Goal: Find specific page/section: Find specific page/section

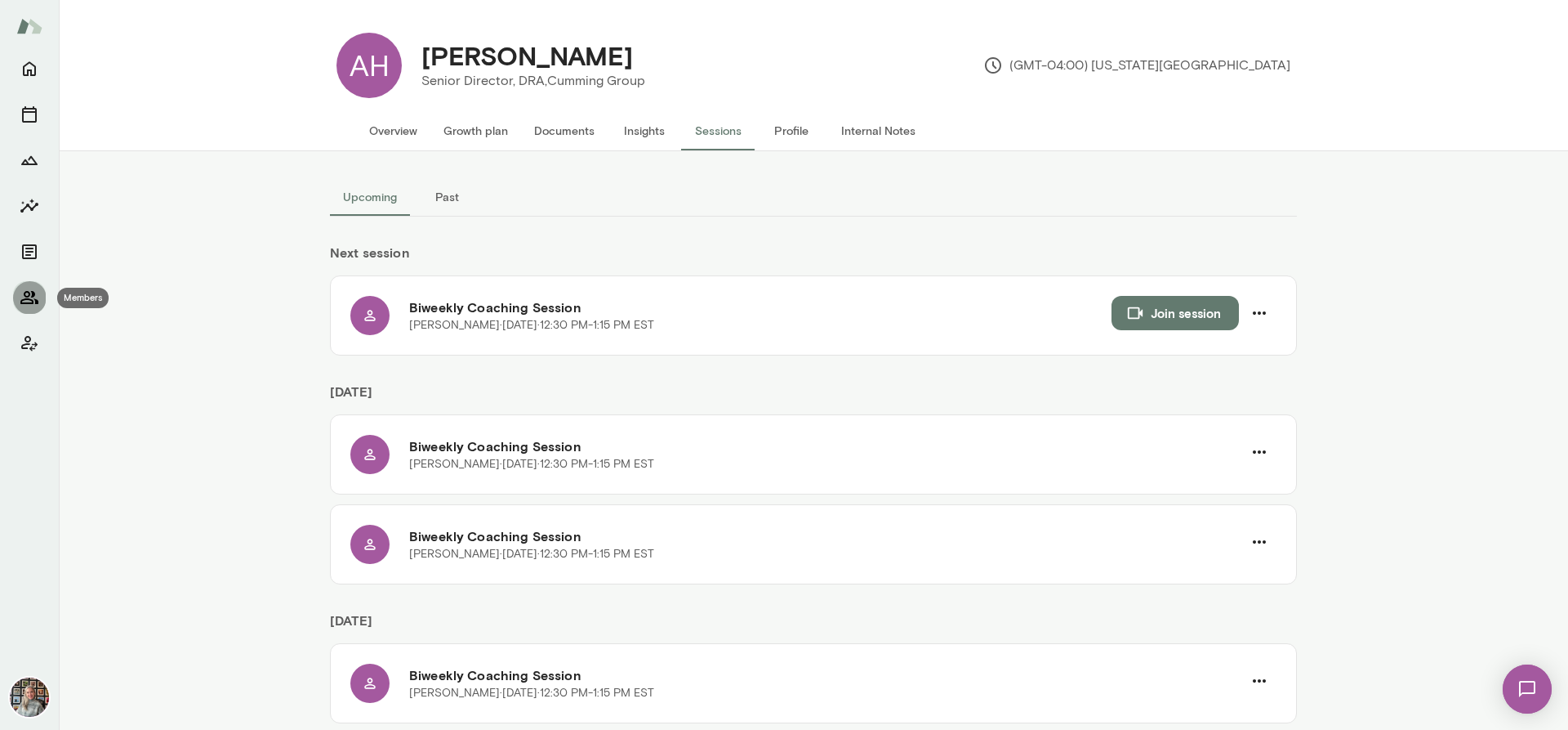
click at [32, 294] on icon "Members" at bounding box center [29, 297] width 18 height 13
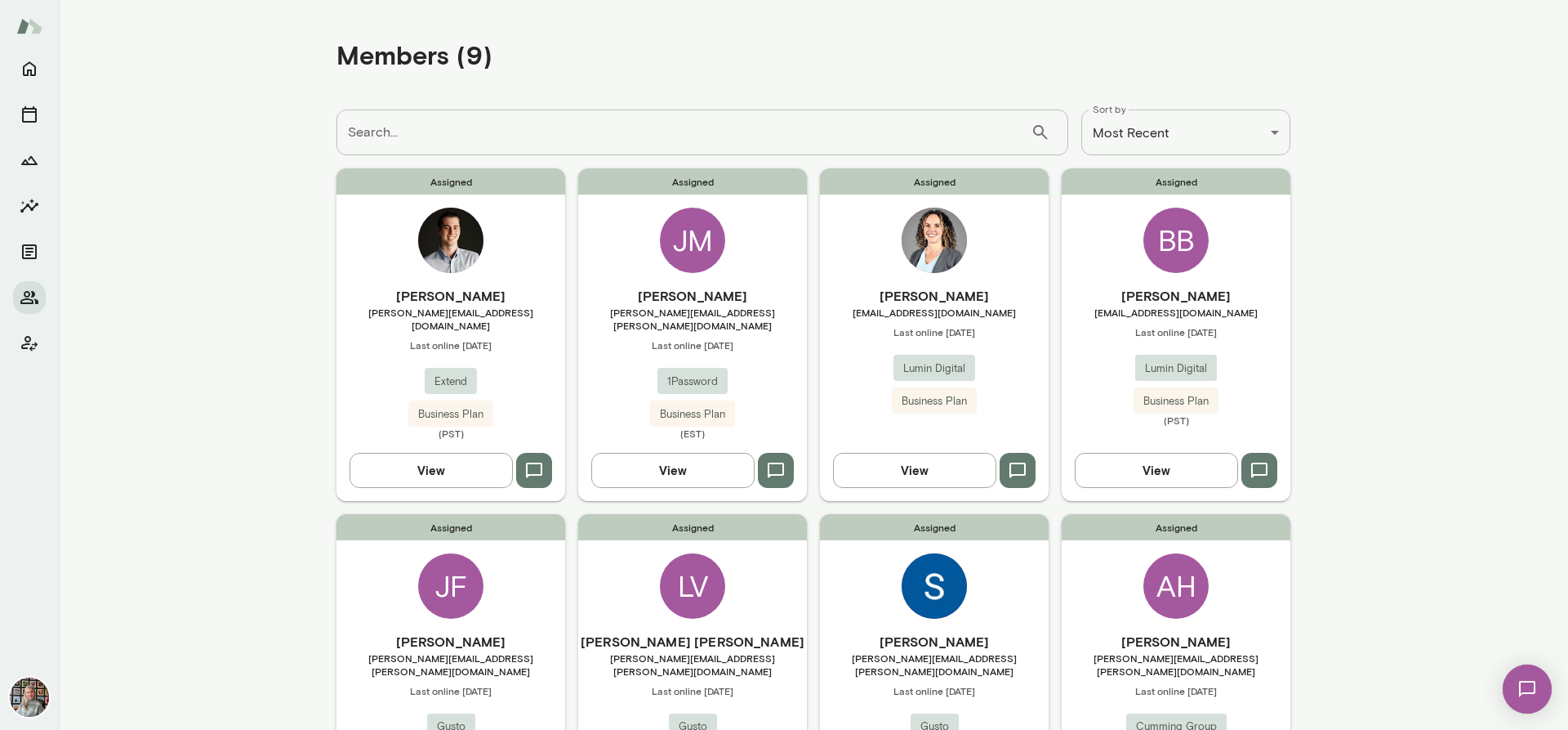
click at [7, 110] on div at bounding box center [29, 391] width 59 height 678
click at [24, 110] on icon "Sessions" at bounding box center [29, 115] width 15 height 16
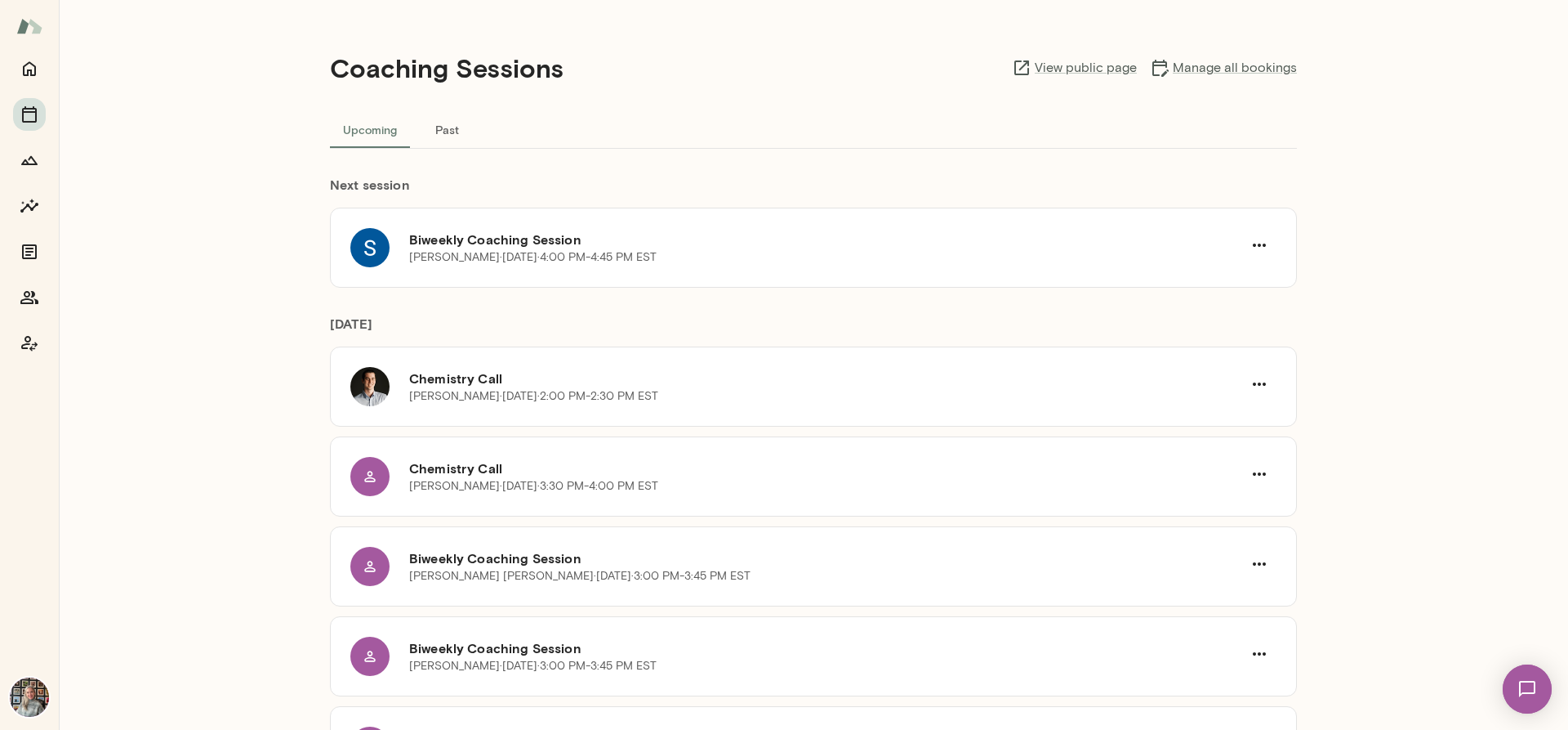
click at [429, 130] on button "Past" at bounding box center [447, 129] width 74 height 39
